Goal: Entertainment & Leisure: Consume media (video, audio)

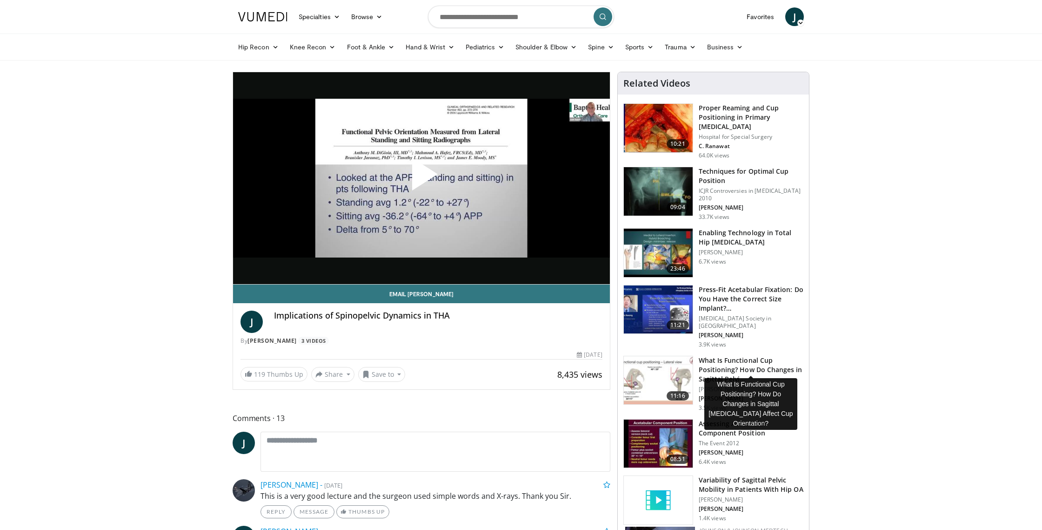
click at [752, 360] on h3 "What Is Functional Cup Positioning? How Do Changes in Sagittal Pelvi…" at bounding box center [751, 369] width 105 height 28
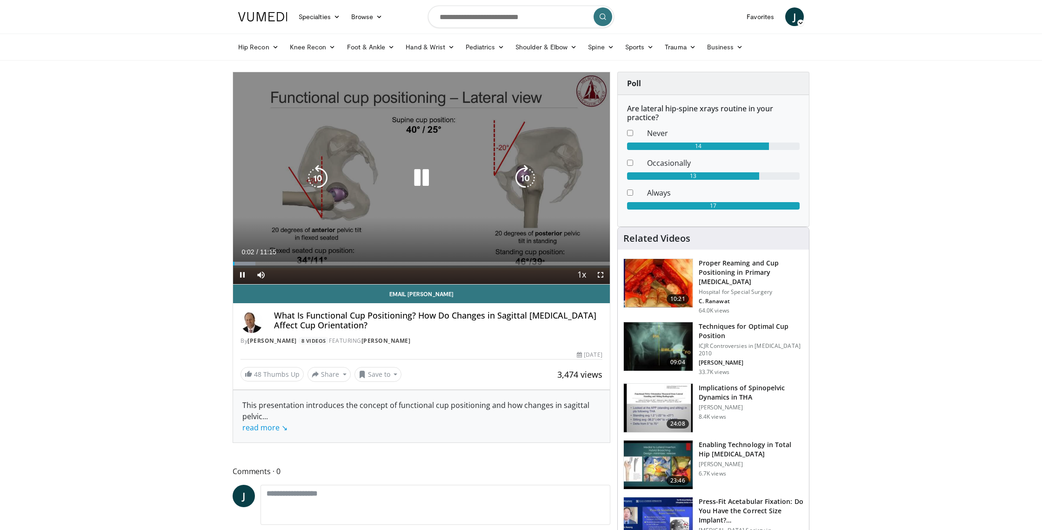
click at [418, 176] on icon "Video Player" at bounding box center [422, 178] width 26 height 26
